Goal: Information Seeking & Learning: Learn about a topic

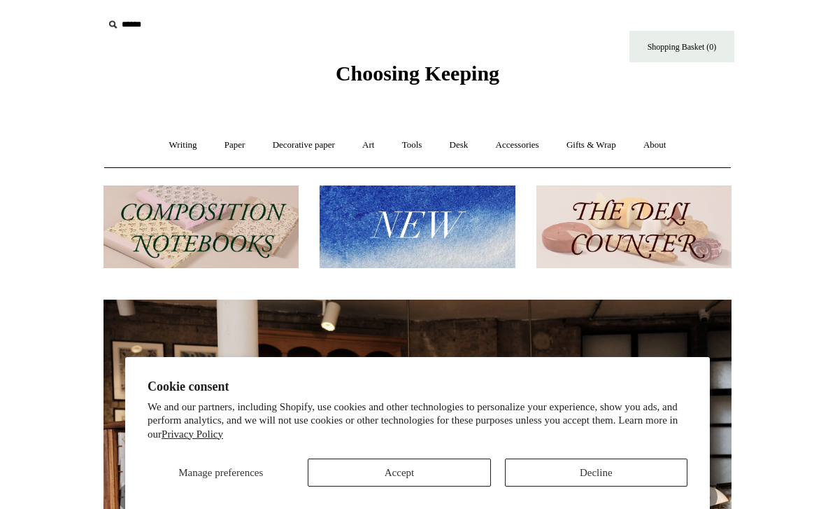
click at [141, 232] on img at bounding box center [201, 226] width 195 height 83
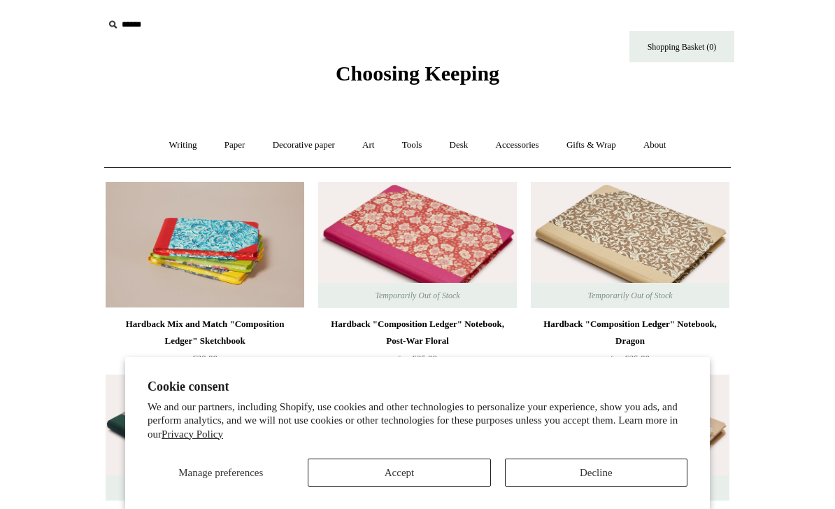
click at [456, 469] on button "Accept" at bounding box center [399, 472] width 183 height 28
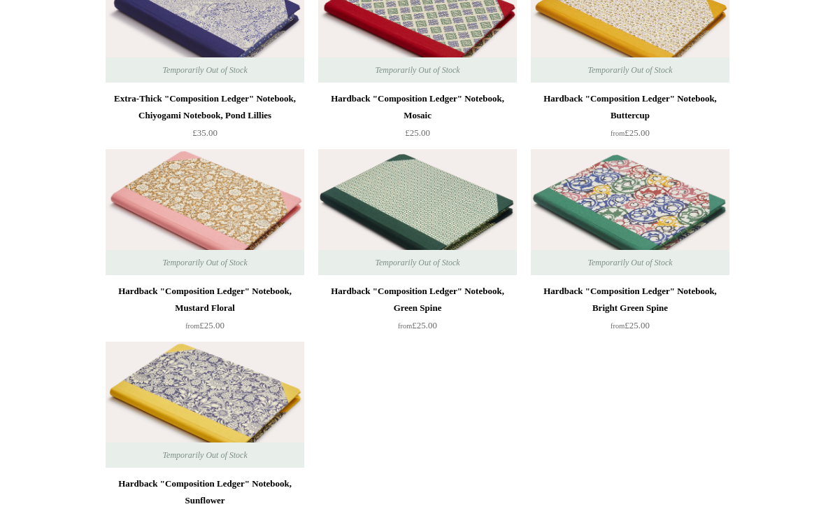
scroll to position [4650, 0]
click at [147, 295] on div "Hardback "Composition Ledger" Notebook, Mustard Floral" at bounding box center [205, 300] width 192 height 34
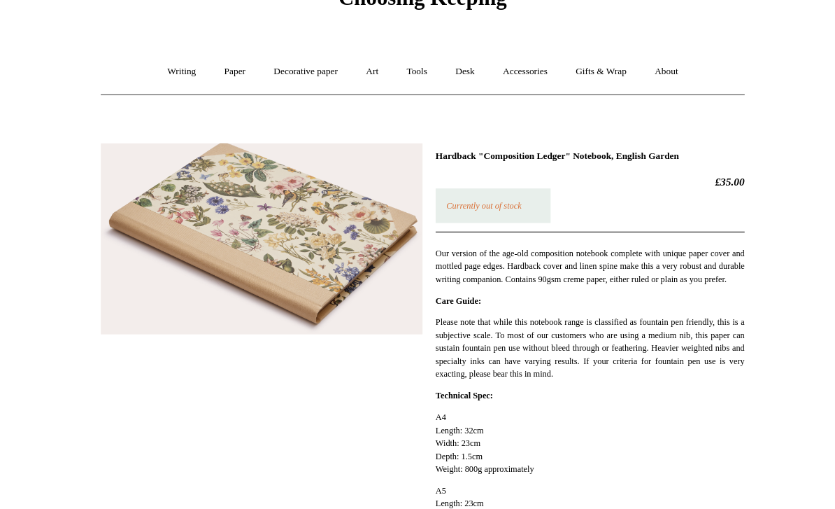
scroll to position [84, 0]
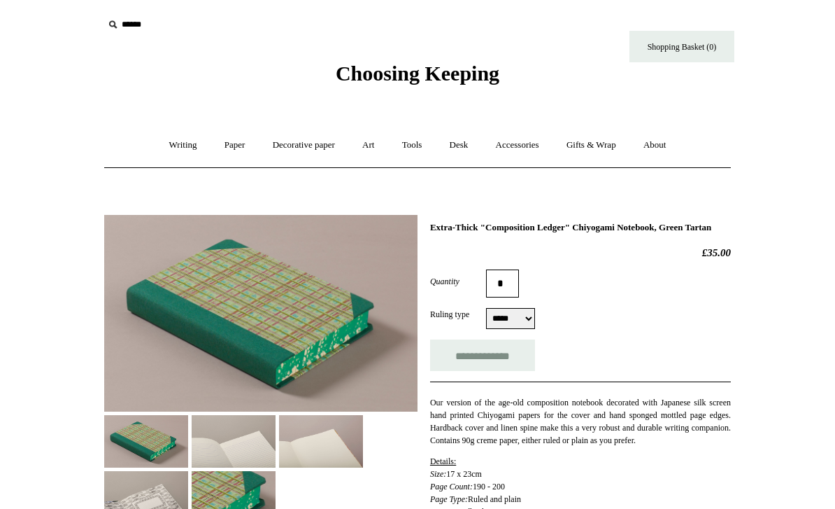
select select "*****"
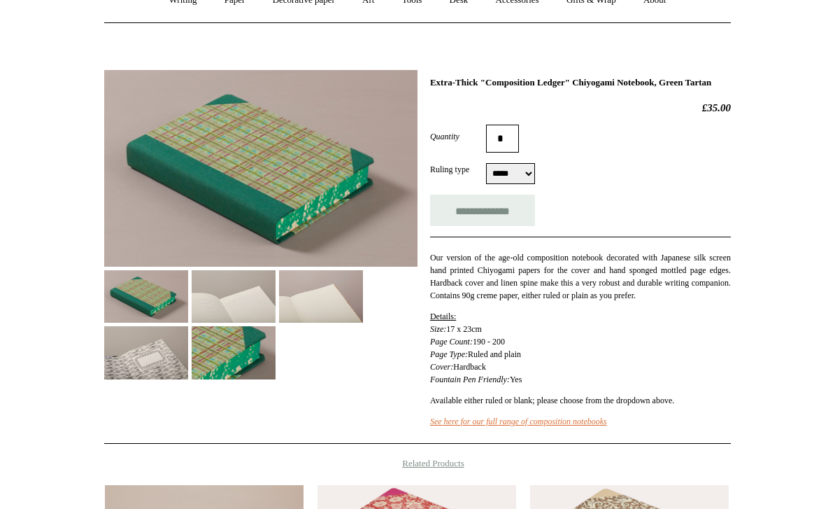
click at [227, 288] on img at bounding box center [234, 297] width 84 height 52
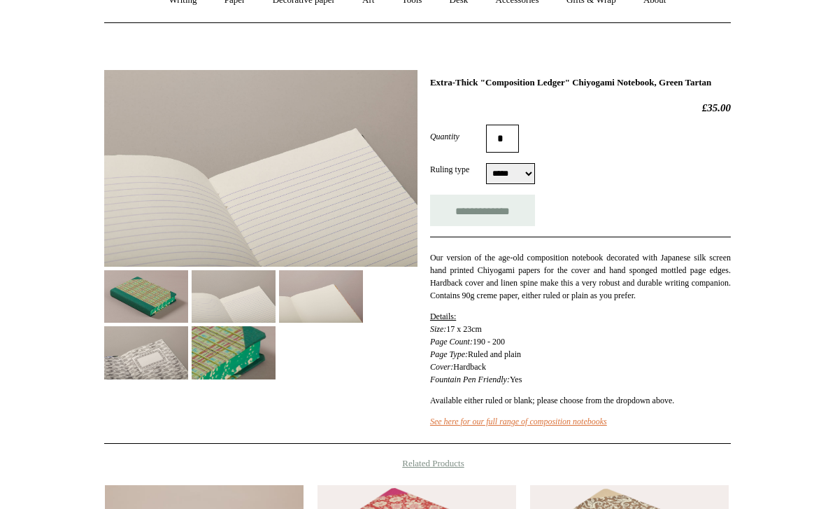
click at [207, 350] on img at bounding box center [234, 352] width 84 height 52
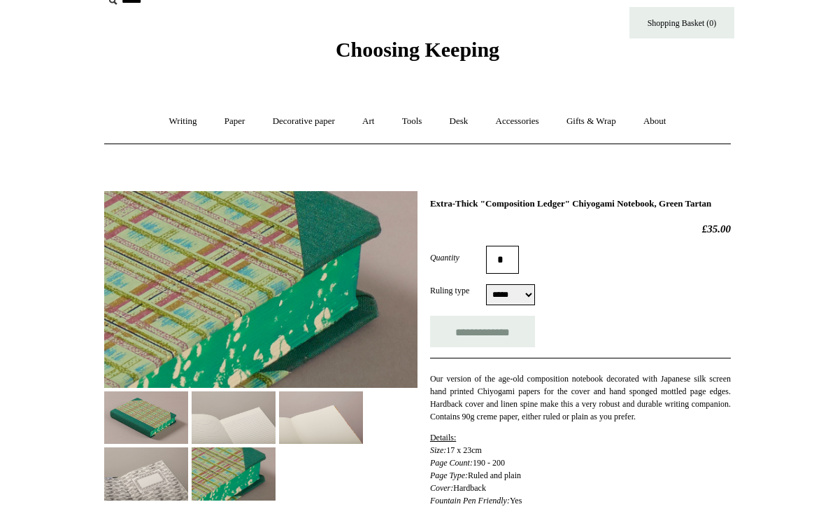
scroll to position [0, 0]
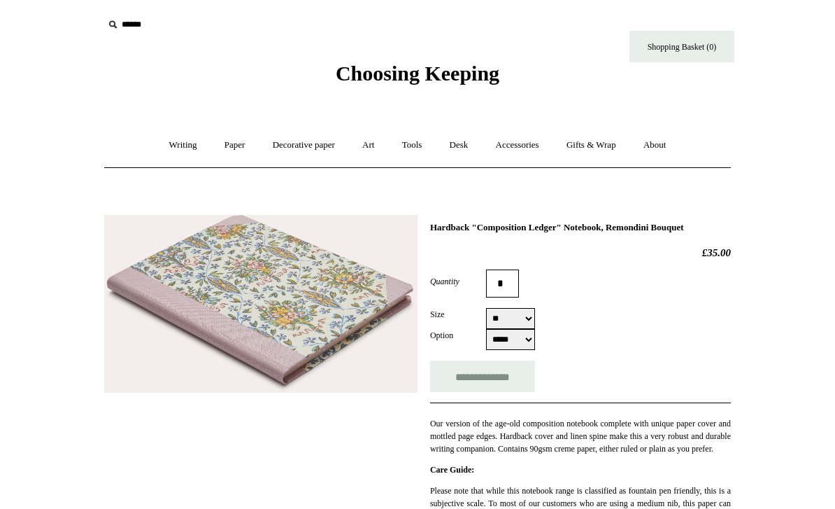
select select "**"
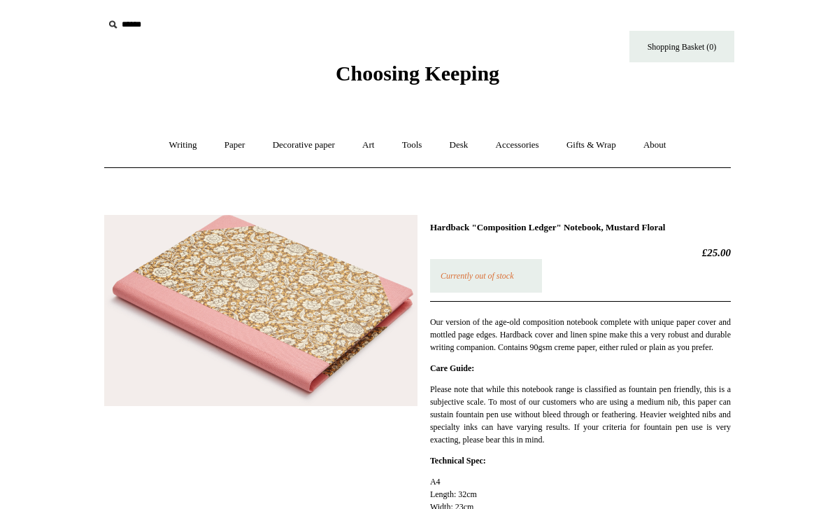
click at [169, 146] on link "Writing +" at bounding box center [183, 145] width 53 height 37
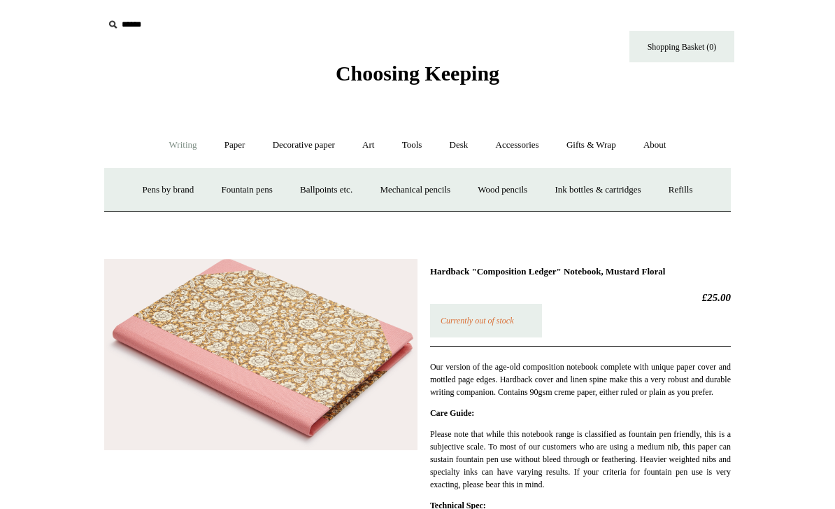
click at [232, 177] on link "Fountain pens +" at bounding box center [246, 189] width 76 height 37
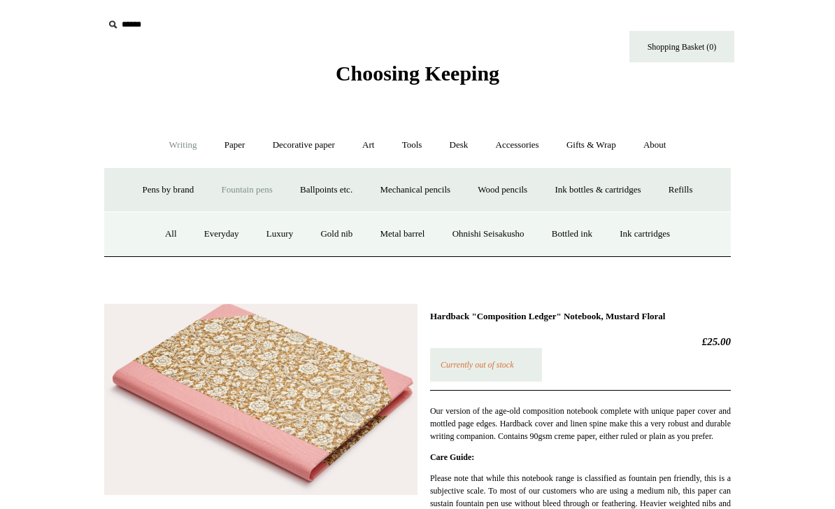
click at [212, 231] on link "Everyday" at bounding box center [222, 233] width 60 height 37
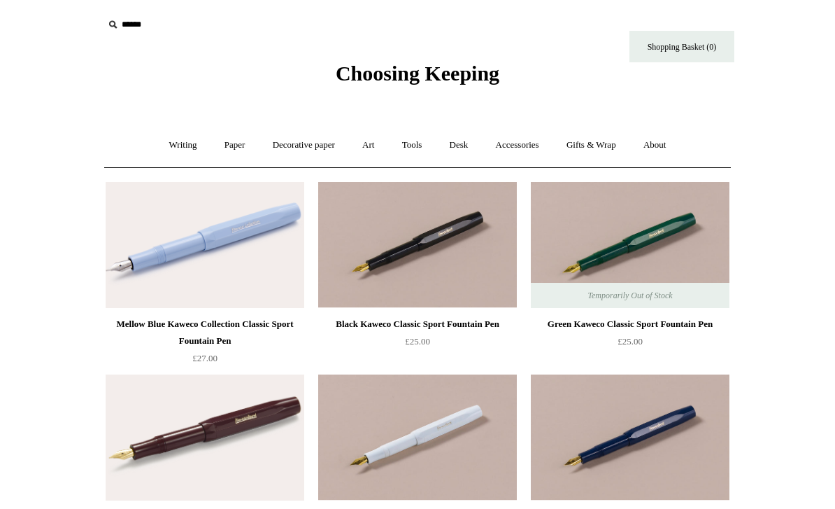
click at [234, 145] on link "Paper +" at bounding box center [235, 145] width 46 height 37
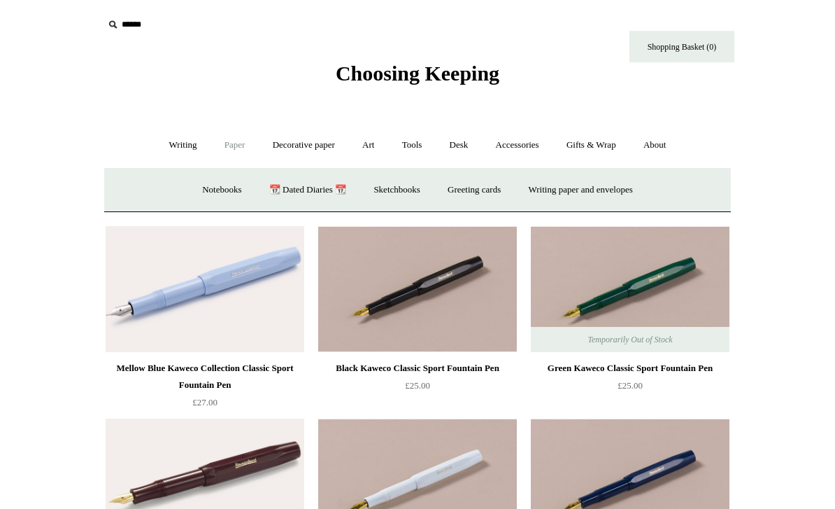
click at [295, 131] on link "Decorative paper +" at bounding box center [303, 145] width 87 height 37
click at [357, 195] on link "Marbled" at bounding box center [368, 189] width 56 height 37
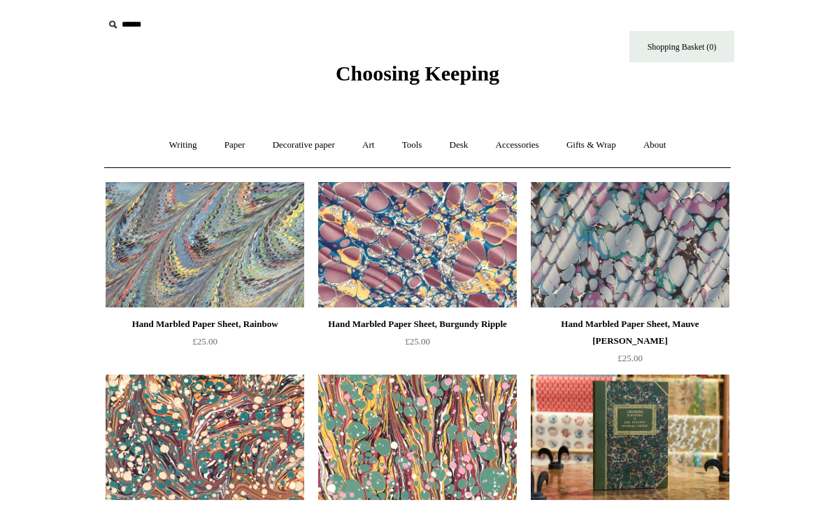
click at [532, 152] on link "Accessories +" at bounding box center [517, 145] width 69 height 37
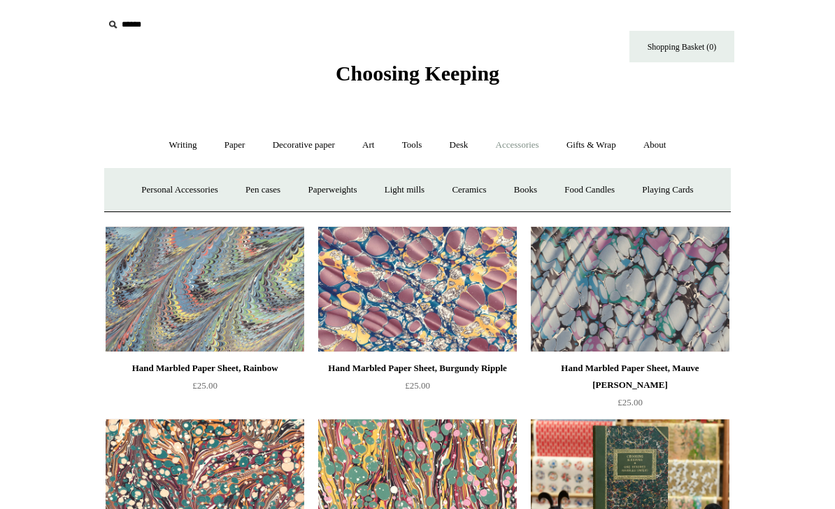
click at [469, 141] on link "Desk +" at bounding box center [459, 145] width 44 height 37
click at [340, 200] on link "Boxes & archiving" at bounding box center [329, 189] width 94 height 37
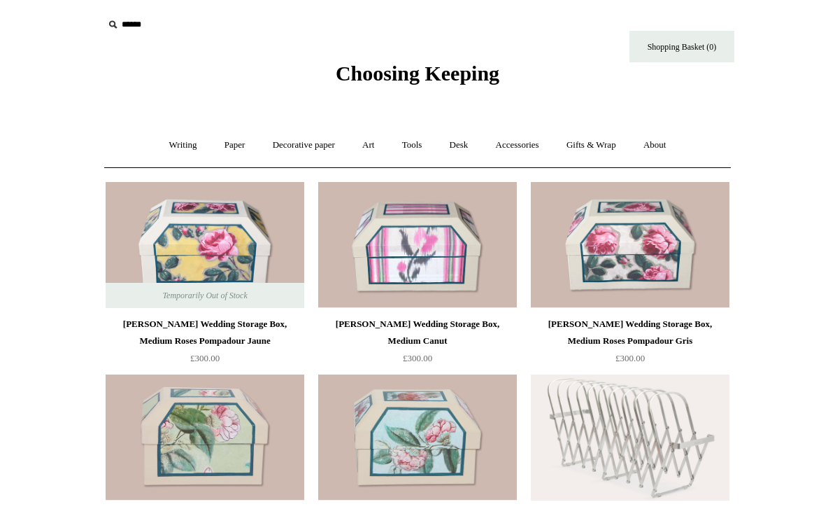
click at [104, 17] on input "text" at bounding box center [190, 25] width 172 height 26
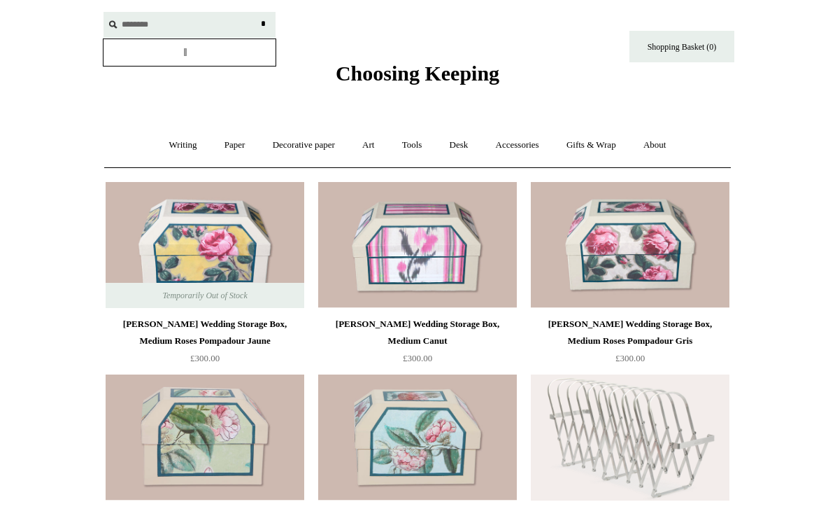
type input "********"
click at [263, 24] on input "*" at bounding box center [263, 24] width 14 height 24
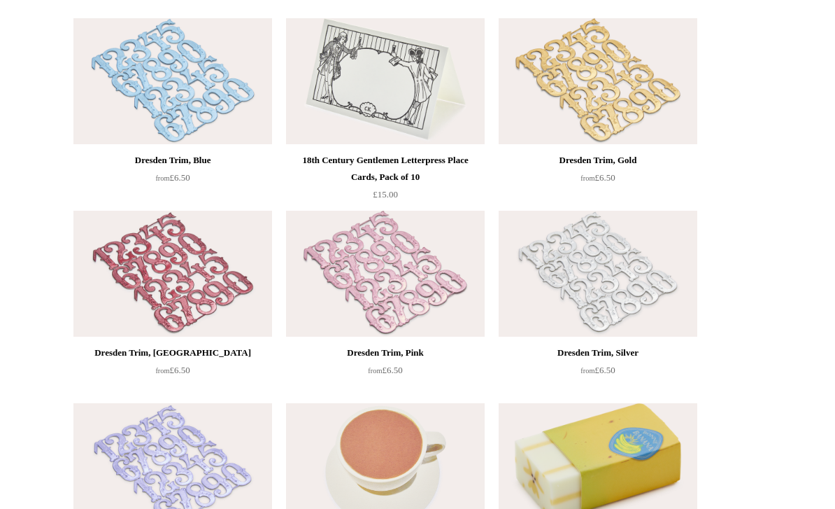
scroll to position [2578, 0]
